Goal: Task Accomplishment & Management: Manage account settings

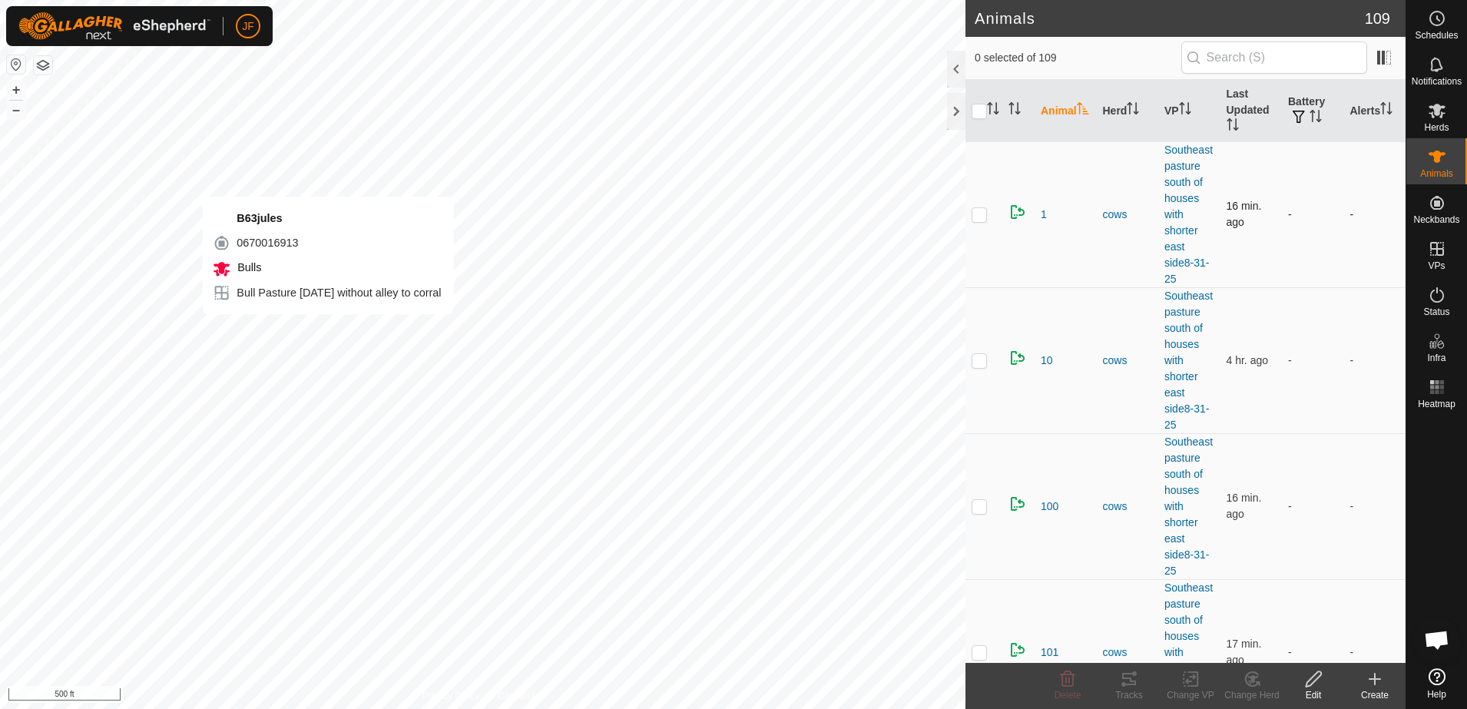
checkbox input "true"
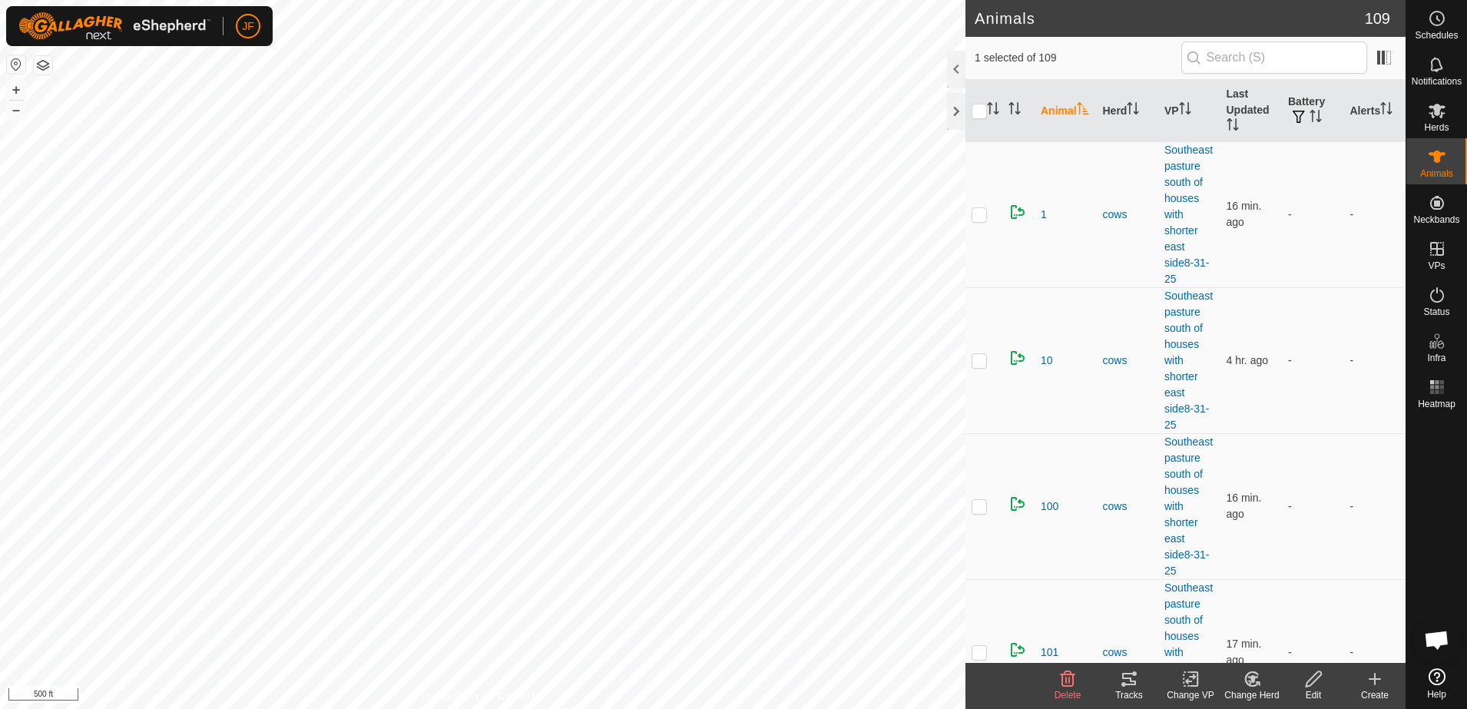
click at [0, 360] on html "JF Schedules Notifications Herds Animals Neckbands VPs Status Infra Heatmap Hel…" at bounding box center [733, 354] width 1467 height 709
click at [0, 365] on html "JF Schedules Notifications Herds Animals Neckbands VPs Status Infra Heatmap Hel…" at bounding box center [733, 354] width 1467 height 709
click at [0, 389] on html "JF Schedules Notifications Herds Animals Neckbands VPs Status Infra Heatmap Hel…" at bounding box center [733, 354] width 1467 height 709
click at [102, 0] on html "JF Schedules Notifications Herds Animals Neckbands VPs Status Infra Heatmap Hel…" at bounding box center [733, 354] width 1467 height 709
click at [757, 708] on html "JF Schedules Notifications Herds Animals Neckbands VPs Status Infra Heatmap Hel…" at bounding box center [733, 354] width 1467 height 709
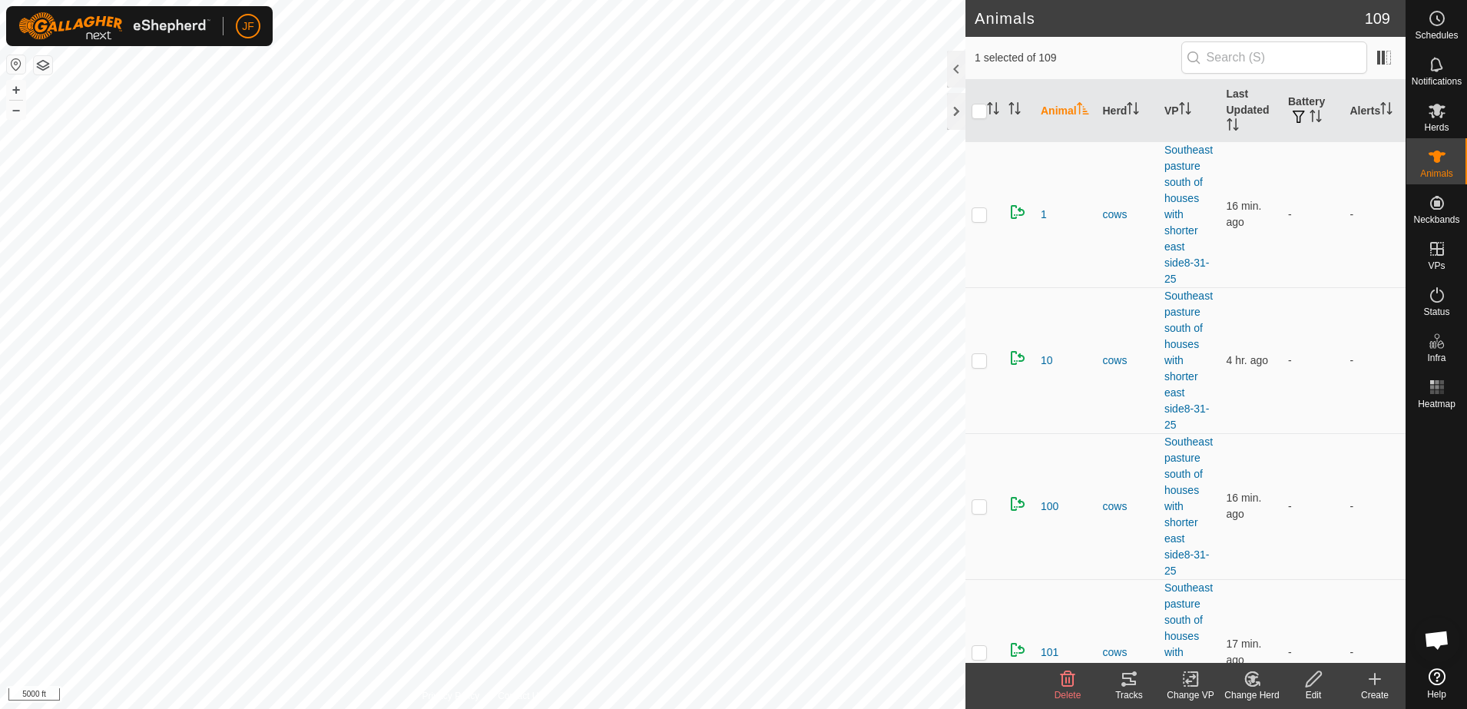
click at [819, 708] on html "JF Schedules Notifications Herds Animals Neckbands VPs Status Infra Heatmap Hel…" at bounding box center [733, 354] width 1467 height 709
checkbox input "true"
checkbox input "false"
click at [1132, 684] on icon at bounding box center [1129, 679] width 14 height 12
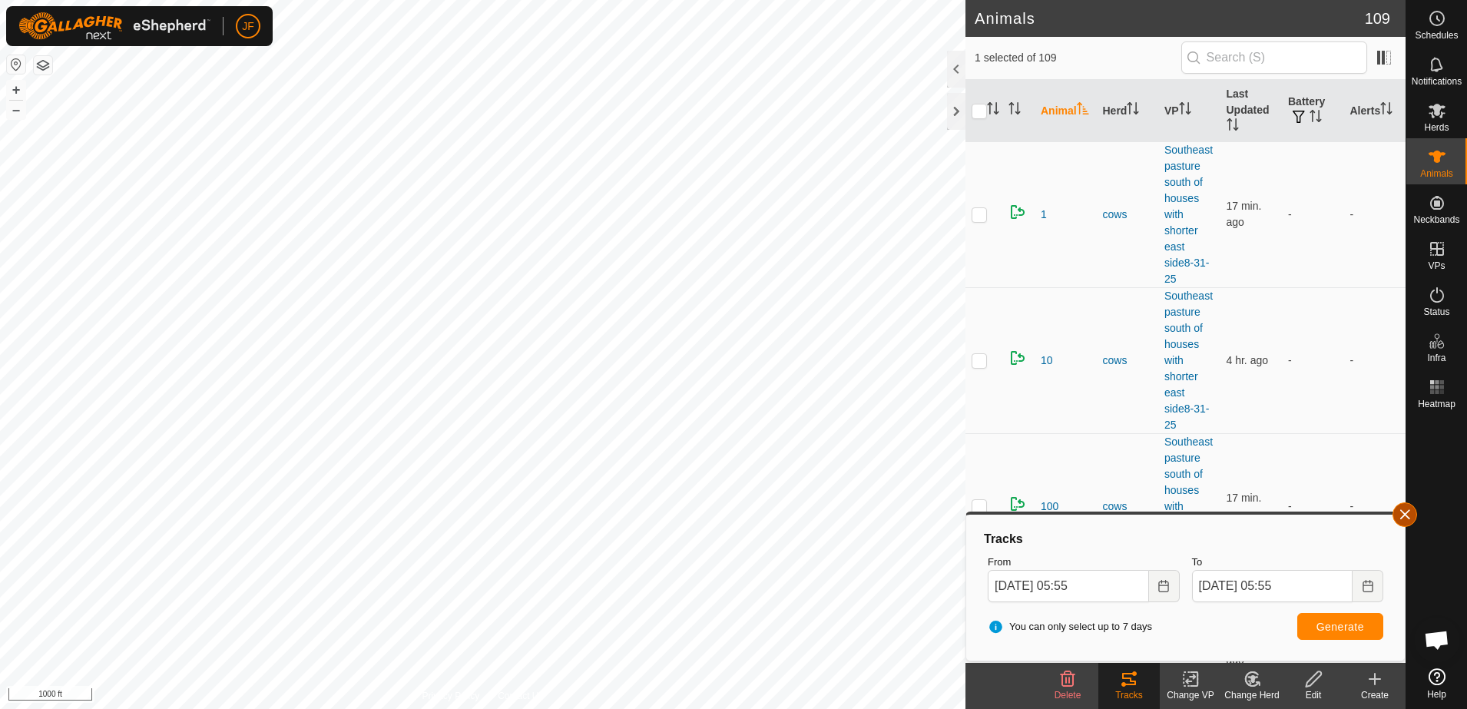
click at [1404, 517] on button "button" at bounding box center [1405, 514] width 25 height 25
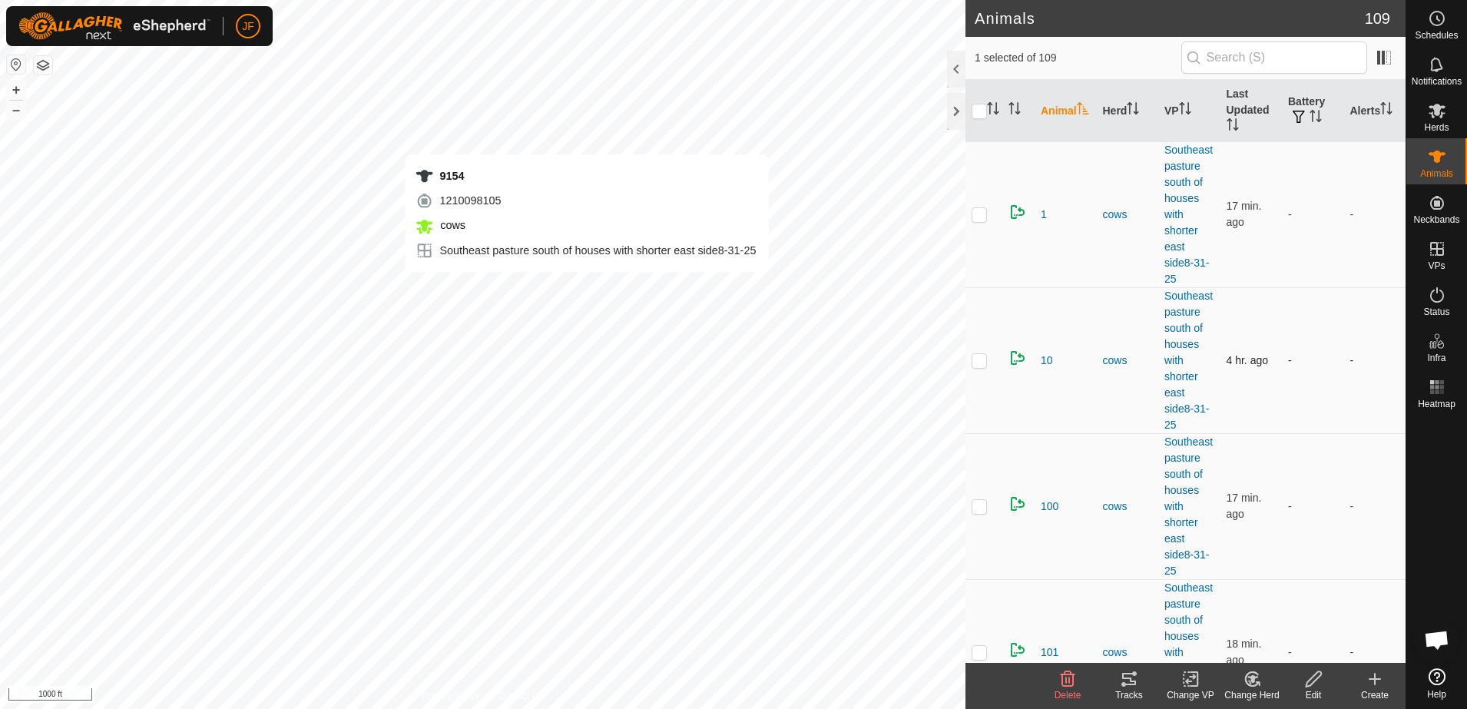
checkbox input "false"
checkbox input "true"
click at [1129, 683] on icon at bounding box center [1129, 679] width 18 height 18
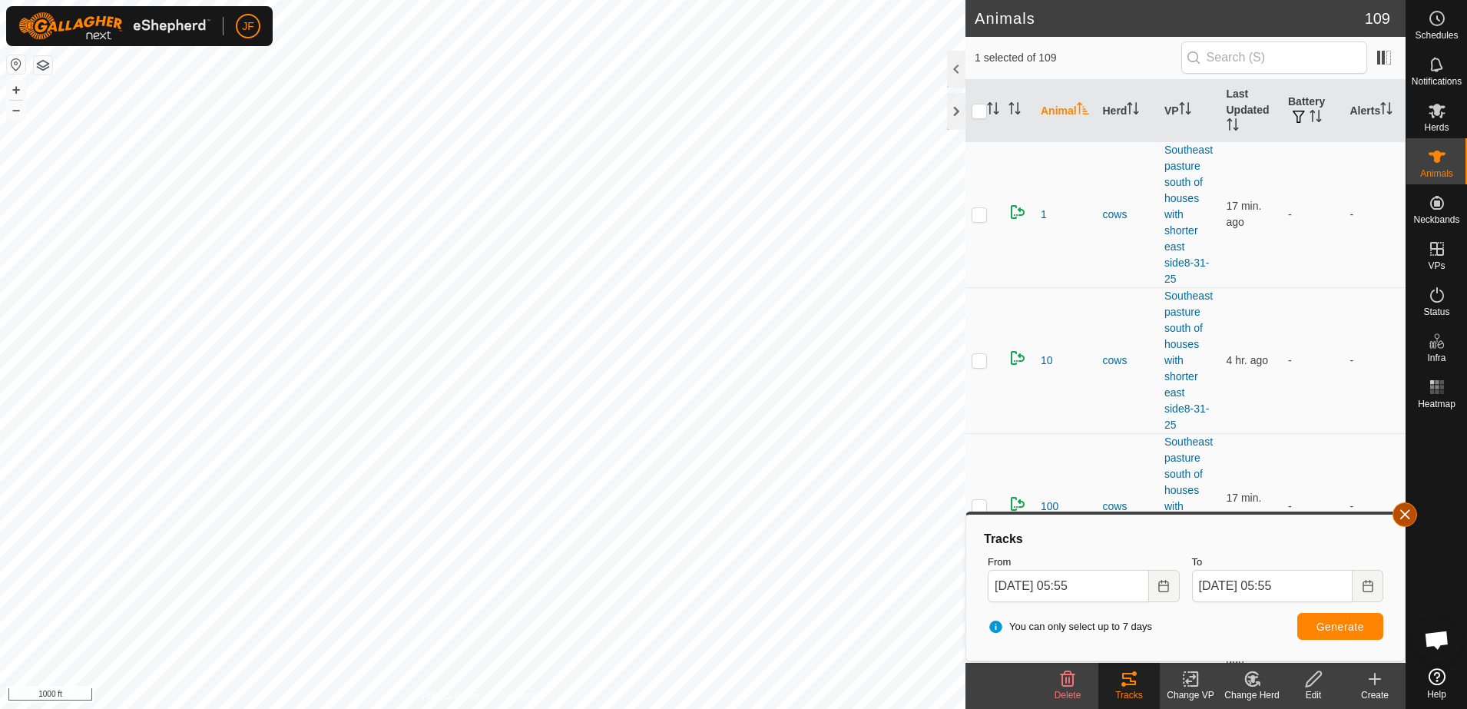
click at [1400, 509] on button "button" at bounding box center [1405, 514] width 25 height 25
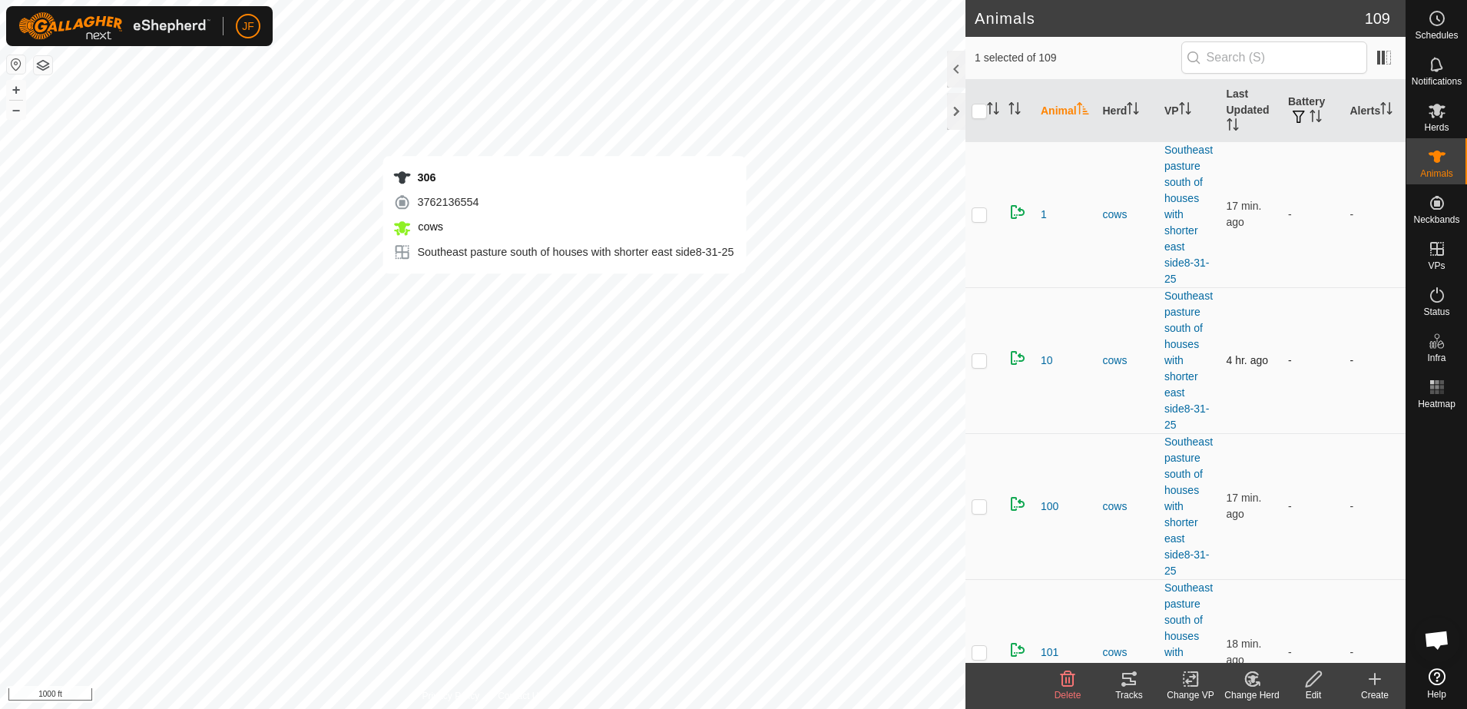
checkbox input "true"
checkbox input "false"
click at [1133, 684] on icon at bounding box center [1129, 679] width 14 height 12
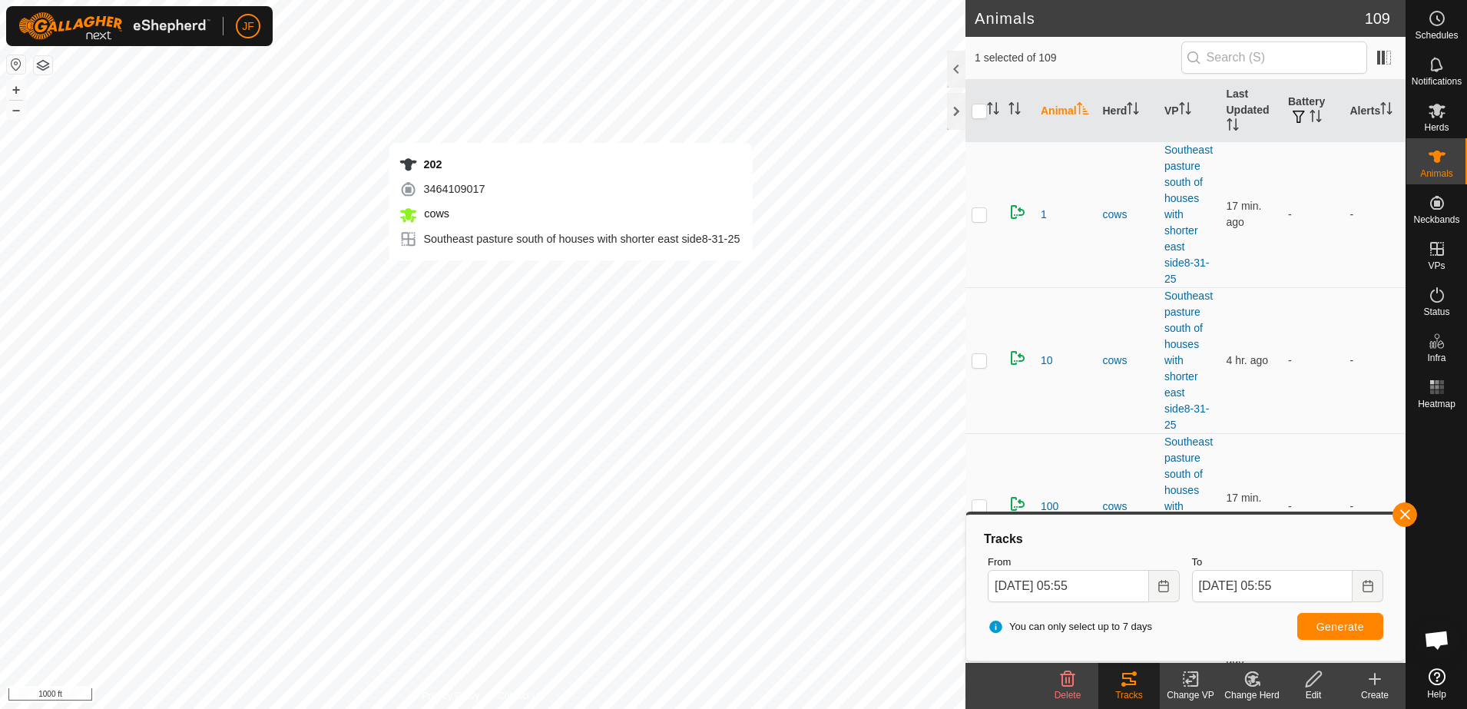
checkbox input "true"
checkbox input "false"
click at [1414, 512] on button "button" at bounding box center [1405, 514] width 25 height 25
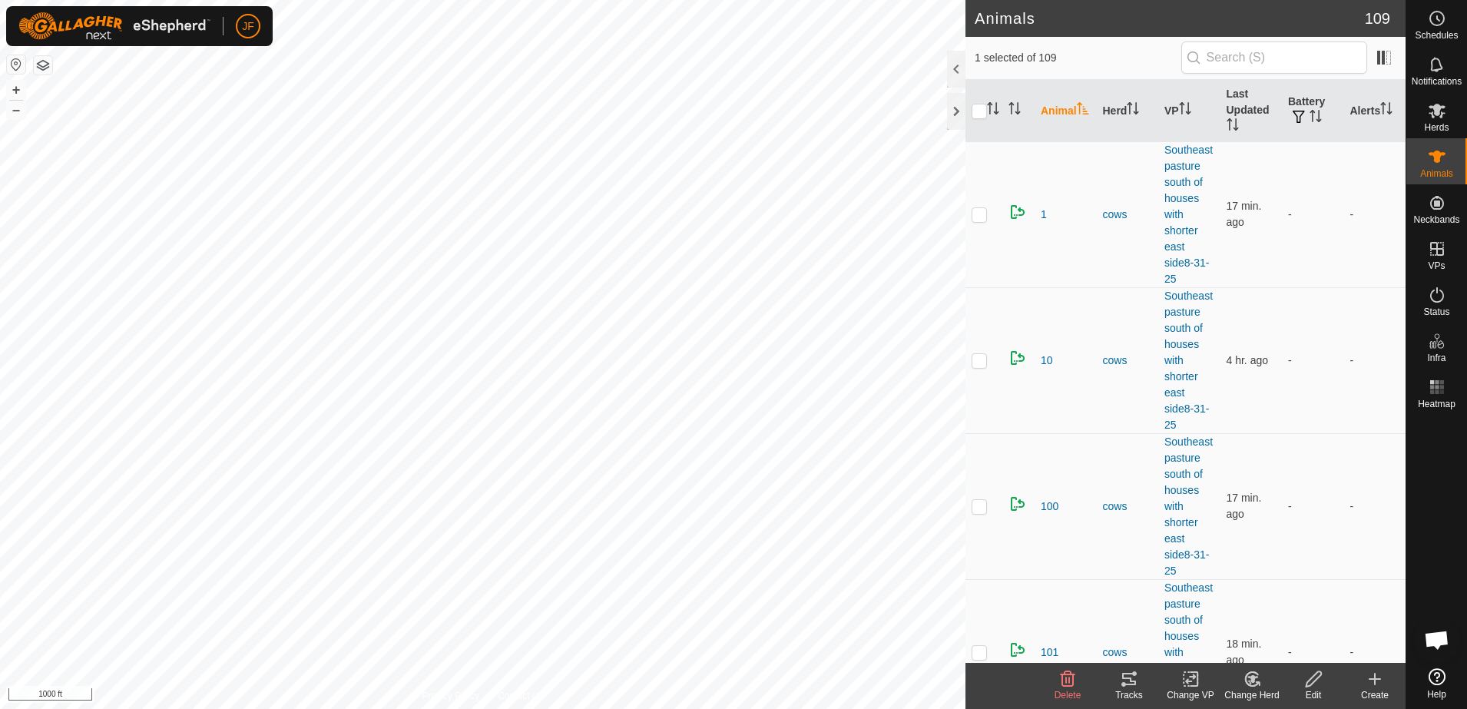
click at [1132, 688] on div "Tracks" at bounding box center [1129, 695] width 61 height 14
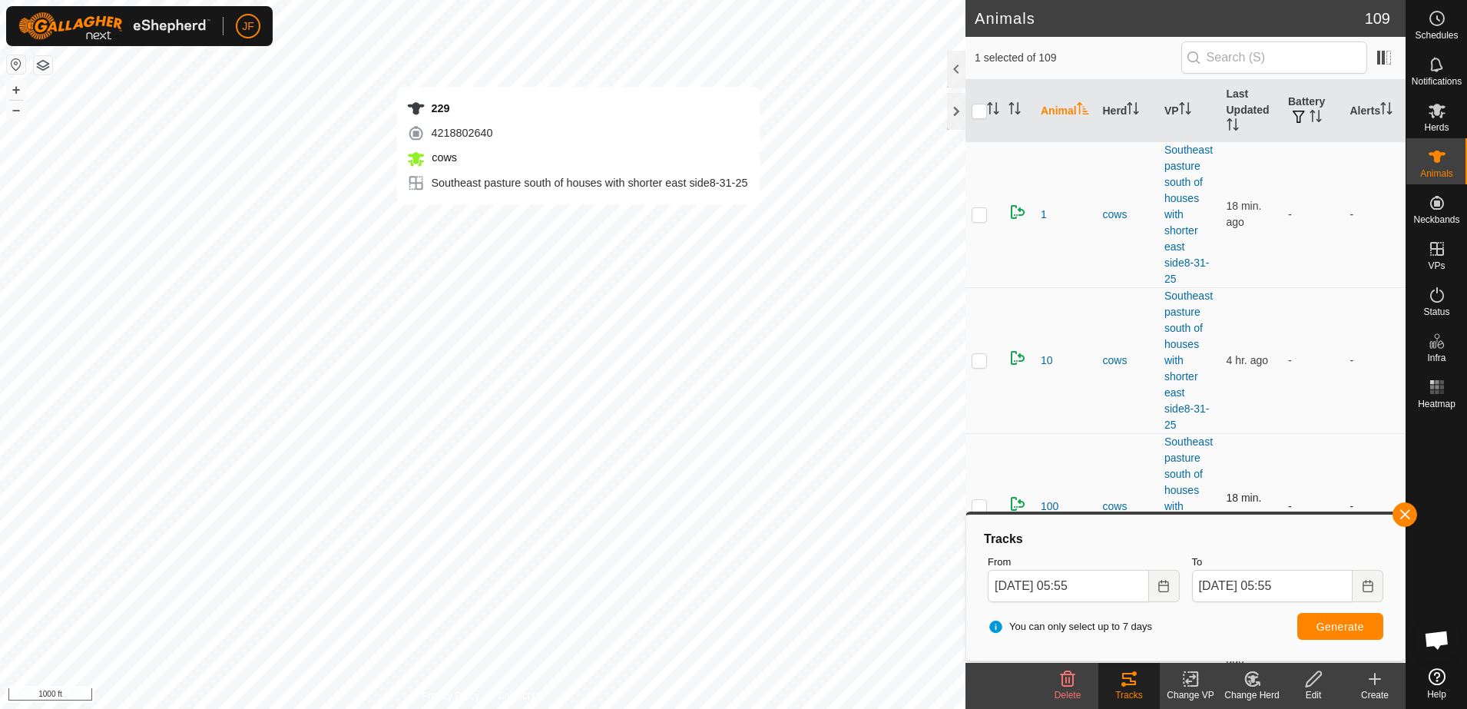
checkbox input "false"
click at [1401, 519] on button "button" at bounding box center [1405, 514] width 25 height 25
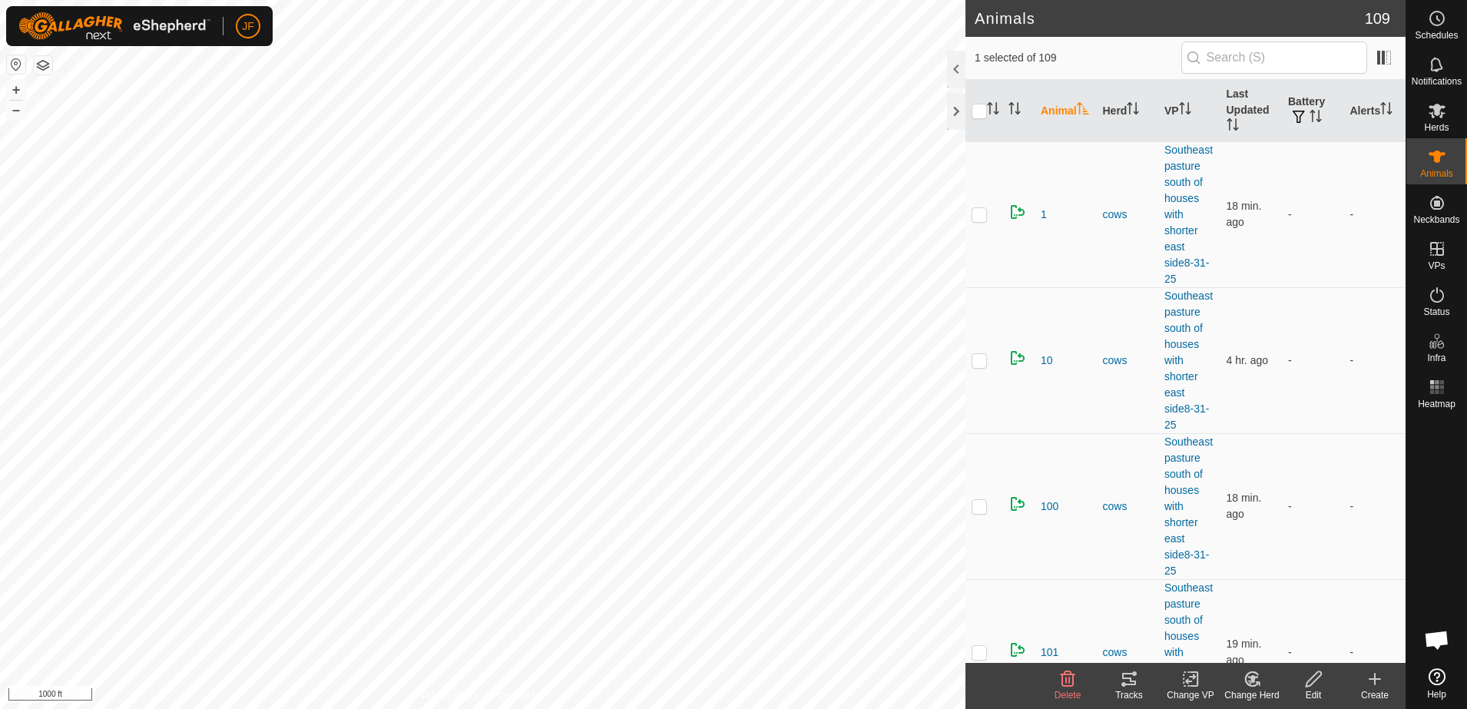
click at [1122, 684] on icon at bounding box center [1129, 679] width 18 height 18
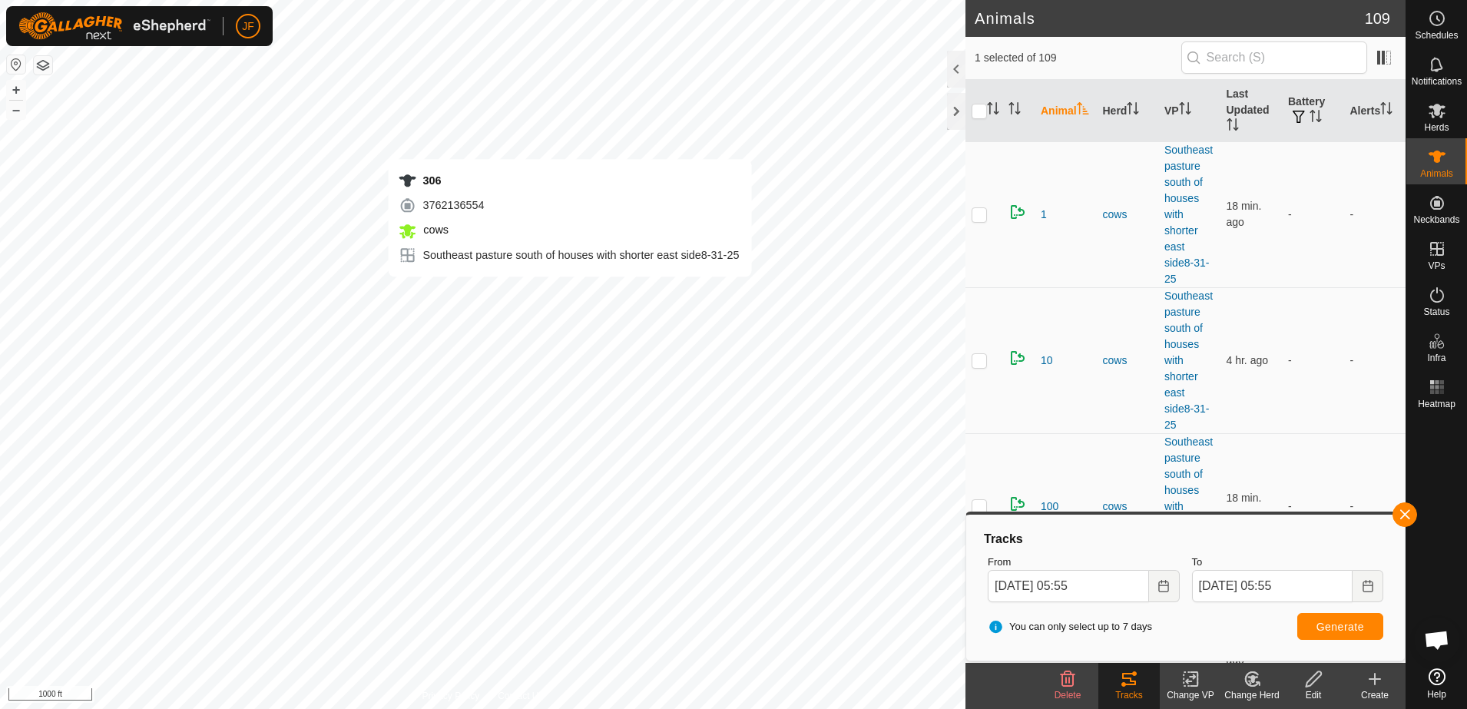
checkbox input "false"
checkbox input "true"
click at [1399, 524] on button "button" at bounding box center [1405, 514] width 25 height 25
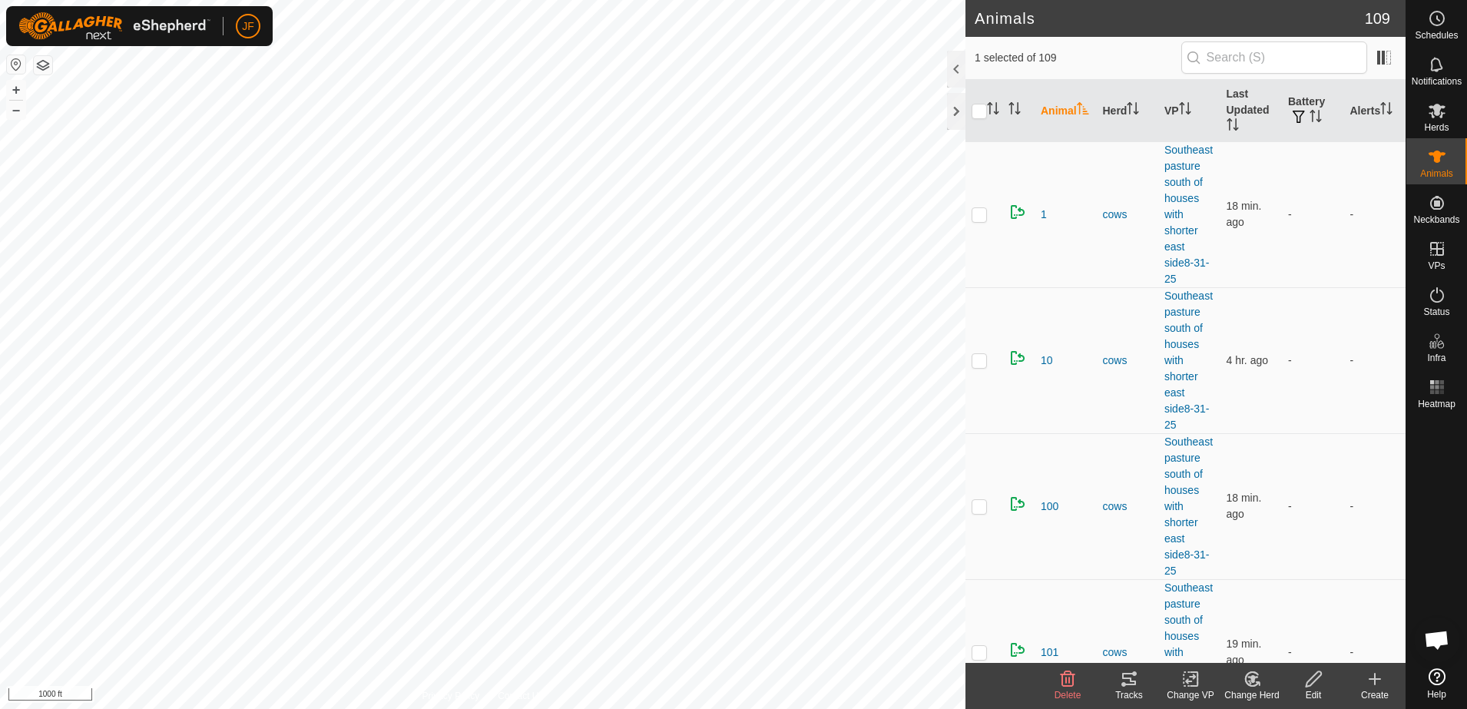
click at [1134, 685] on icon at bounding box center [1129, 679] width 18 height 18
